Goal: Book appointment/travel/reservation

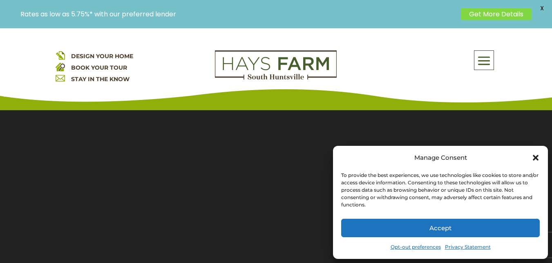
click at [454, 234] on button "Accept" at bounding box center [440, 227] width 199 height 18
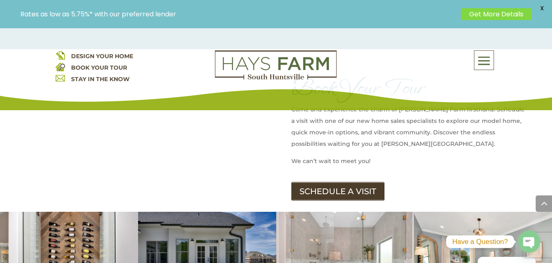
scroll to position [1022, 0]
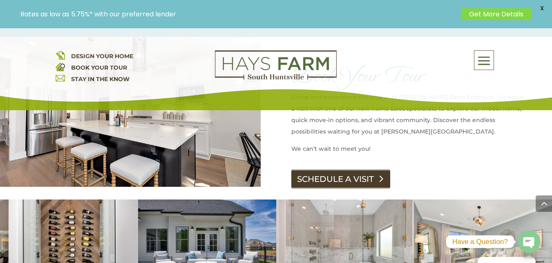
click at [324, 169] on link "SCHEDULE A VISIT" at bounding box center [341, 178] width 99 height 19
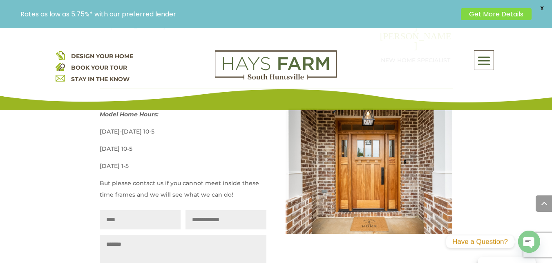
scroll to position [491, 0]
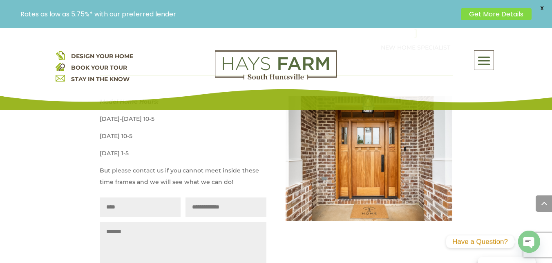
click at [130, 13] on p "Rates as low as 5.75%* with our preferred lender" at bounding box center [238, 14] width 437 height 8
click at [114, 14] on p "Rates as low as 5.75%* with our preferred lender" at bounding box center [238, 14] width 437 height 8
click at [138, 13] on p "Rates as low as 5.75%* with our preferred lender" at bounding box center [238, 14] width 437 height 8
